Goal: Task Accomplishment & Management: Use online tool/utility

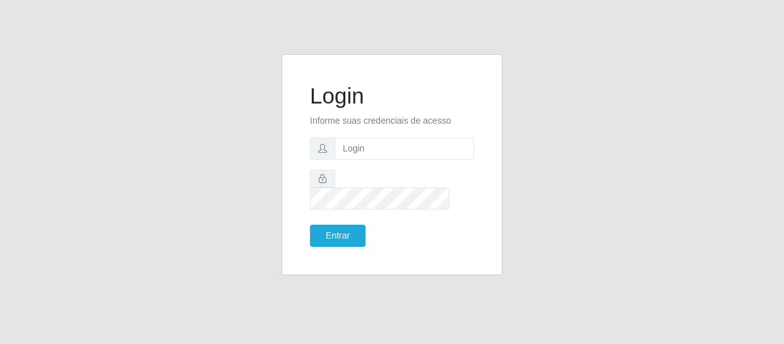
type input "[EMAIL_ADDRESS][DOMAIN_NAME]"
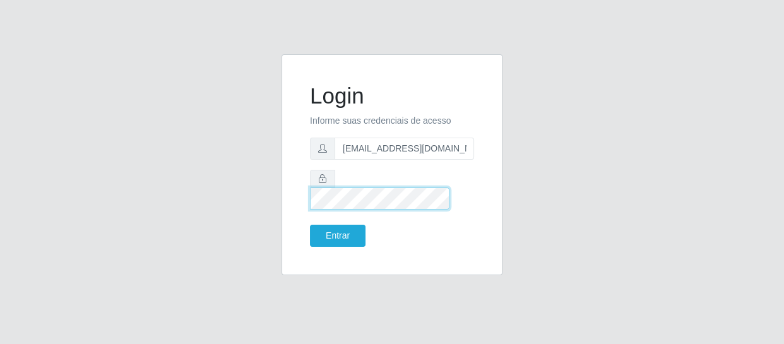
click at [310, 225] on button "Entrar" at bounding box center [338, 236] width 56 height 22
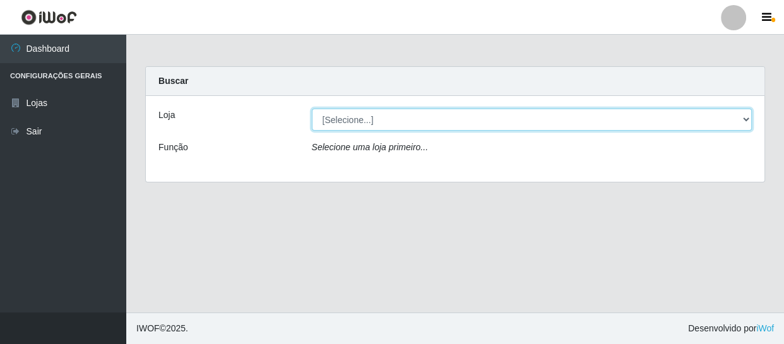
click at [336, 121] on select "[Selecione...] SuperFácil Atacado - São Gonçalo do Amarante" at bounding box center [532, 120] width 441 height 22
select select "408"
click at [312, 109] on select "[Selecione...] SuperFácil Atacado - São Gonçalo do Amarante" at bounding box center [532, 120] width 441 height 22
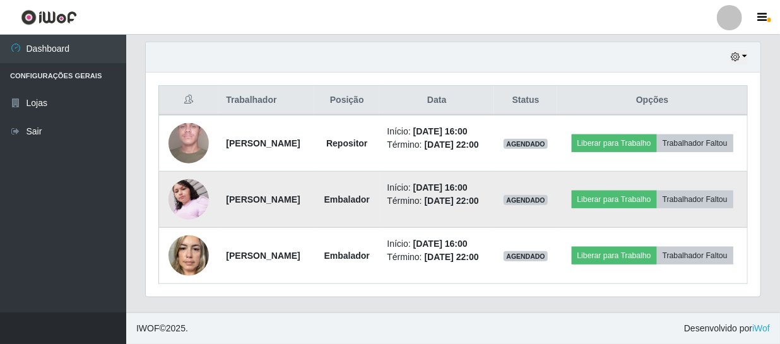
scroll to position [466, 0]
click at [657, 191] on button "Liberar para Trabalho" at bounding box center [614, 200] width 85 height 18
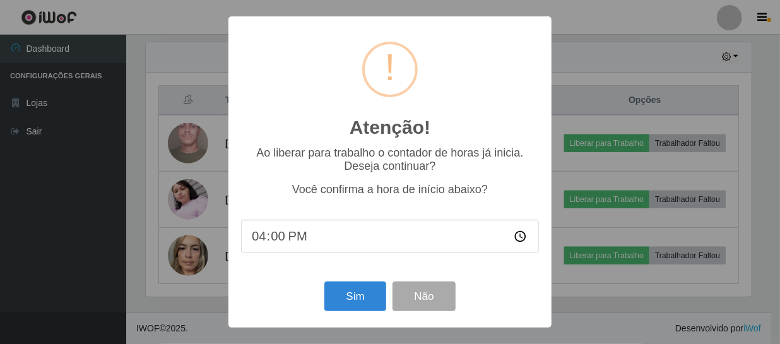
scroll to position [262, 609]
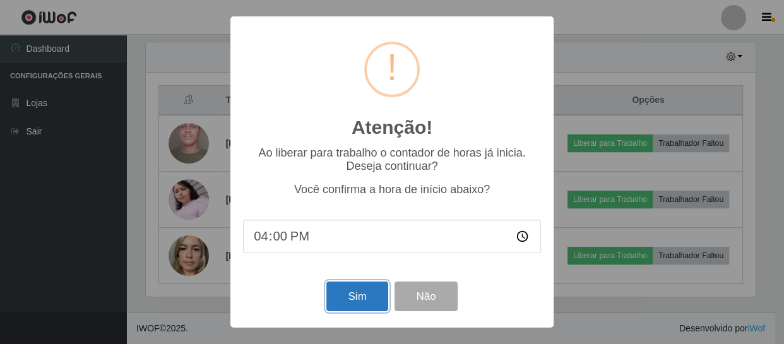
click at [364, 306] on button "Sim" at bounding box center [356, 297] width 61 height 30
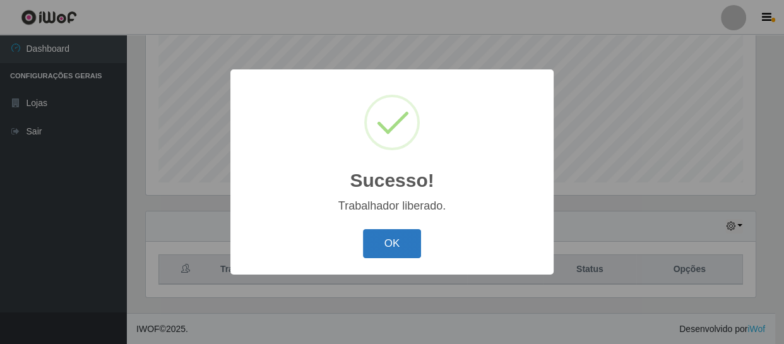
click at [400, 237] on button "OK" at bounding box center [392, 244] width 59 height 30
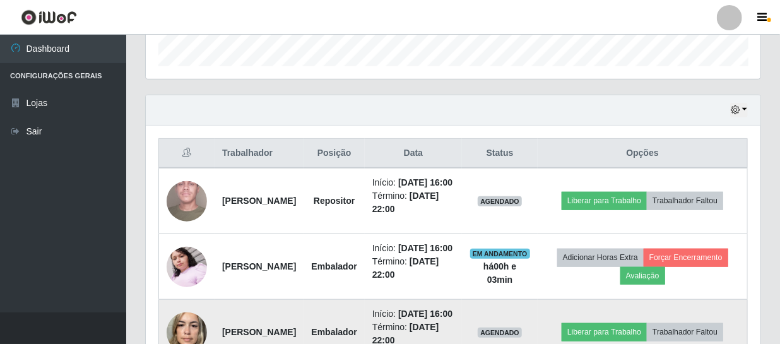
scroll to position [505, 0]
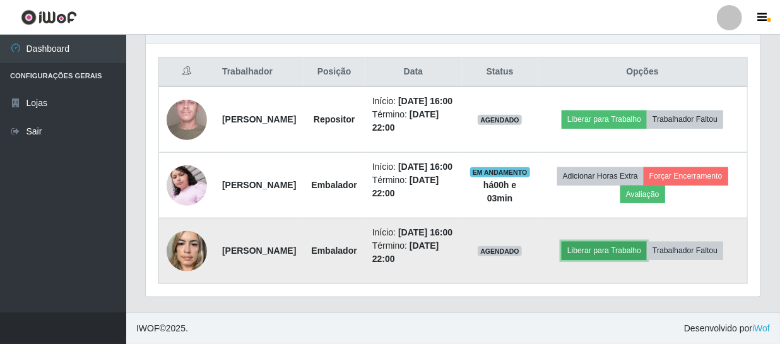
click at [639, 242] on button "Liberar para Trabalho" at bounding box center [604, 251] width 85 height 18
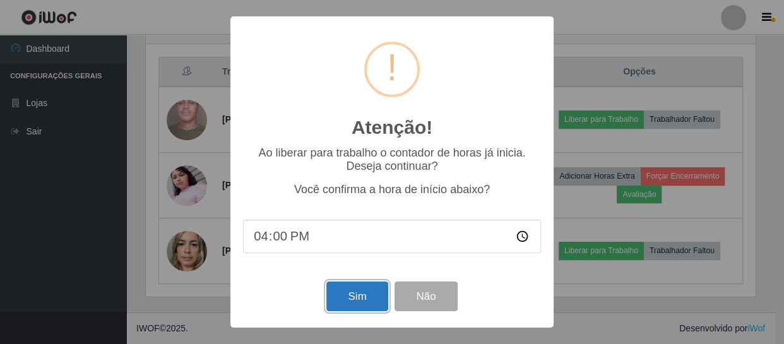
click at [362, 309] on button "Sim" at bounding box center [356, 297] width 61 height 30
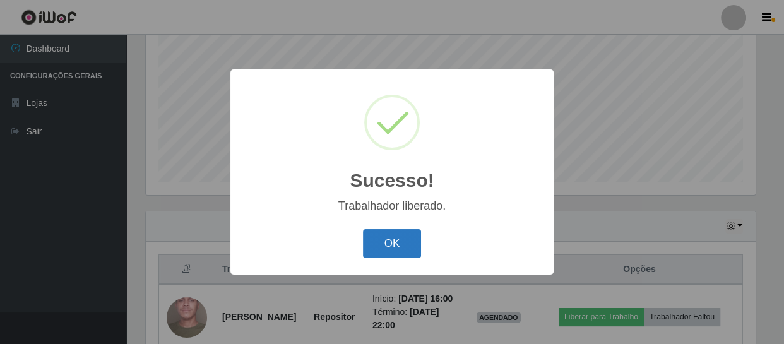
click at [413, 239] on button "OK" at bounding box center [392, 244] width 59 height 30
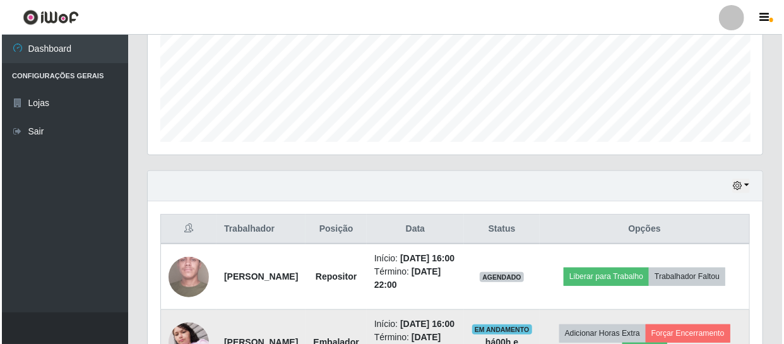
scroll to position [505, 0]
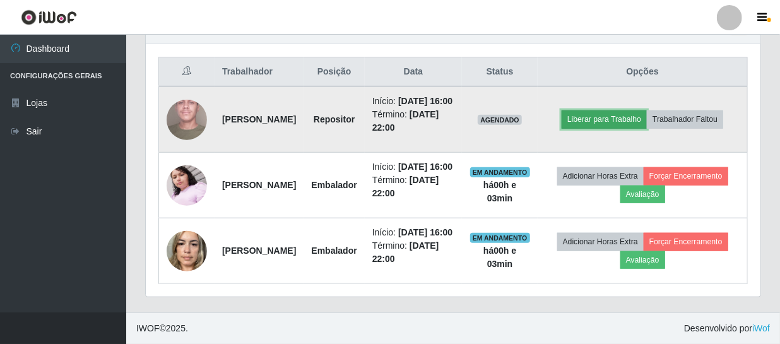
click at [614, 110] on button "Liberar para Trabalho" at bounding box center [604, 119] width 85 height 18
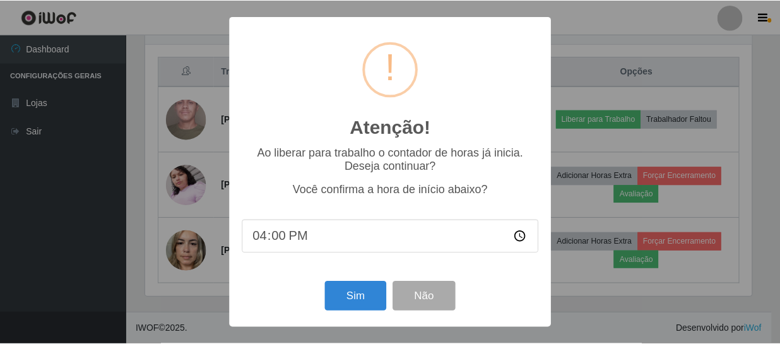
scroll to position [262, 609]
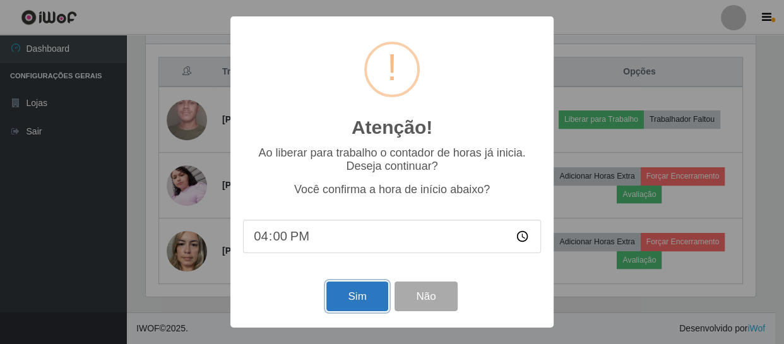
click at [354, 293] on button "Sim" at bounding box center [356, 297] width 61 height 30
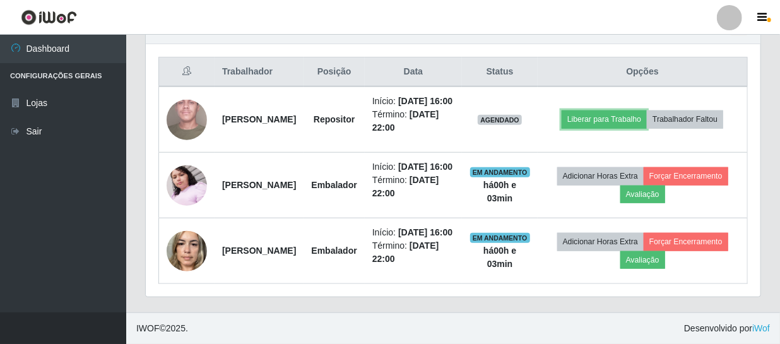
scroll to position [0, 0]
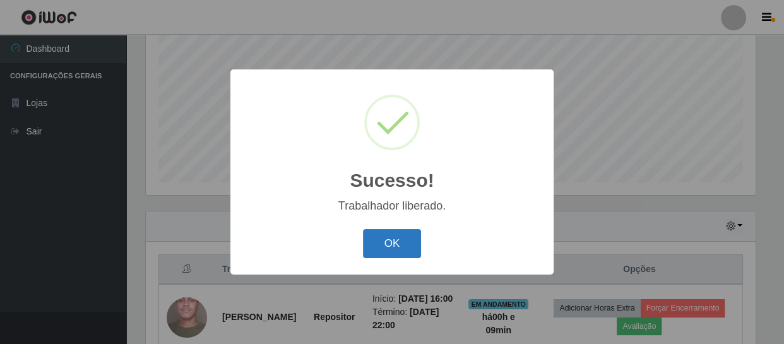
click at [393, 246] on button "OK" at bounding box center [392, 244] width 59 height 30
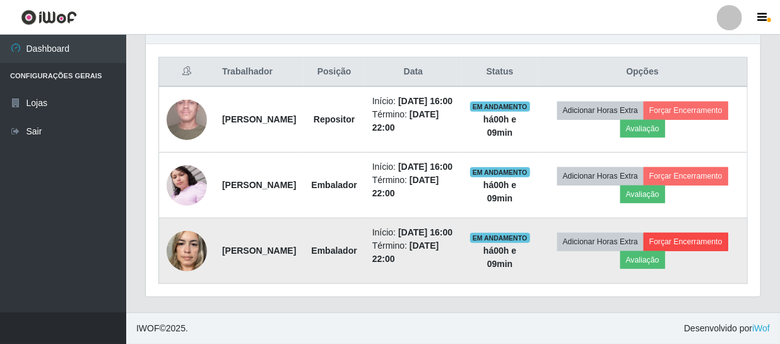
scroll to position [505, 0]
